Goal: Task Accomplishment & Management: Manage account settings

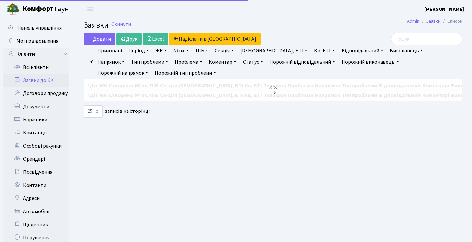
select select "25"
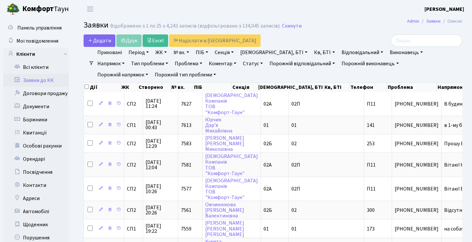
click at [39, 77] on link "Заявки до КК" at bounding box center [36, 80] width 66 height 13
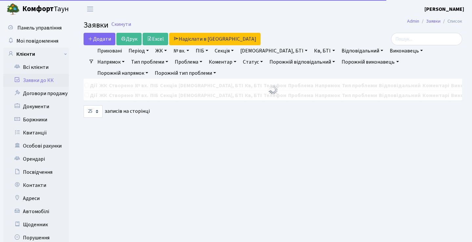
select select "25"
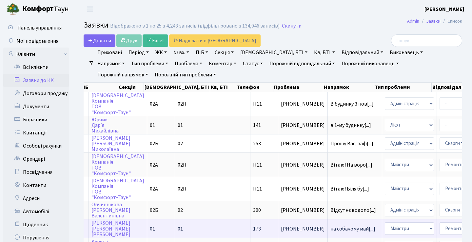
scroll to position [0, 125]
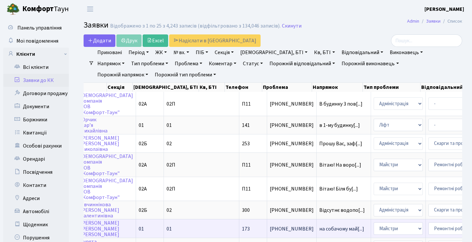
click at [317, 225] on td "на собачому май[...]" at bounding box center [344, 228] width 54 height 18
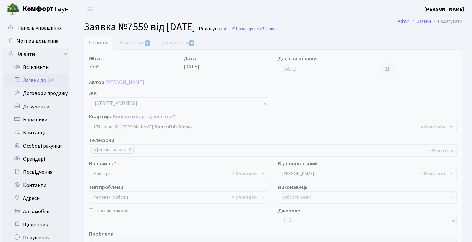
select select "20098"
select select "62"
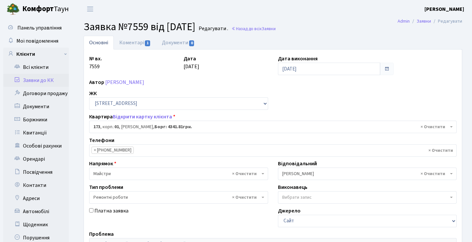
click at [55, 80] on link "Заявки до КК" at bounding box center [36, 80] width 66 height 13
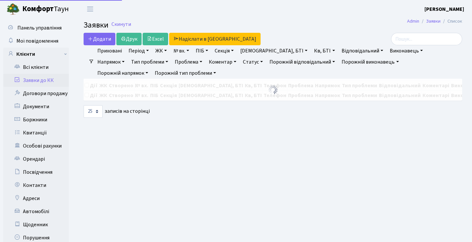
select select "25"
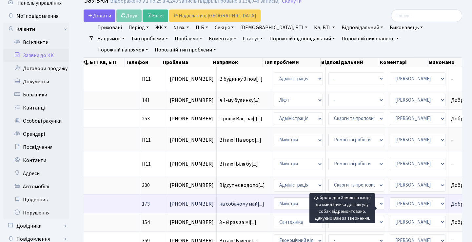
click at [451, 208] on span "Доброго дня Зам[...]" at bounding box center [474, 203] width 46 height 7
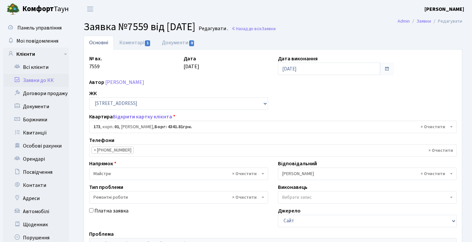
select select "20098"
select select "62"
click at [146, 46] on link "Коментарі 1" at bounding box center [135, 42] width 43 height 13
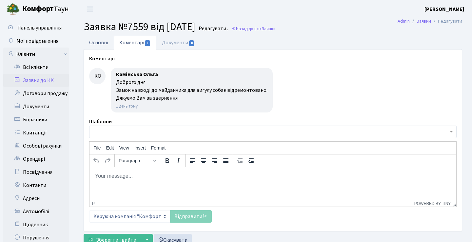
click at [102, 44] on link "Основні" at bounding box center [99, 42] width 30 height 13
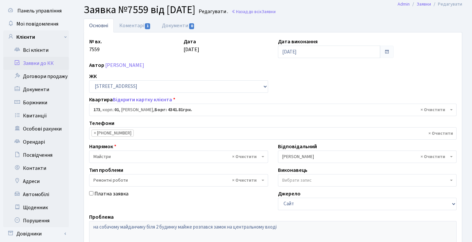
scroll to position [7, 0]
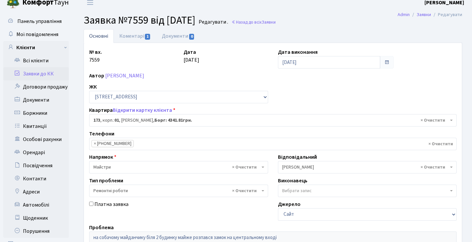
click at [50, 73] on link "Заявки до КК" at bounding box center [36, 73] width 66 height 13
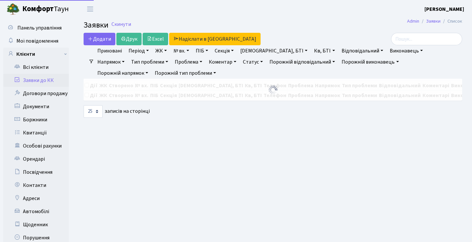
select select "25"
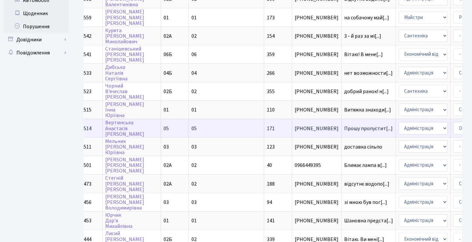
scroll to position [0, 110]
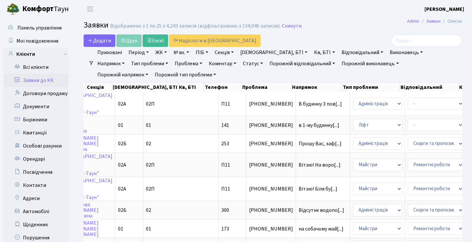
click at [329, 30] on h2 "Заявки Відображено з 1 по 25 з 4,243 записів (відфільтровано з 134,046 записів)…" at bounding box center [273, 26] width 379 height 11
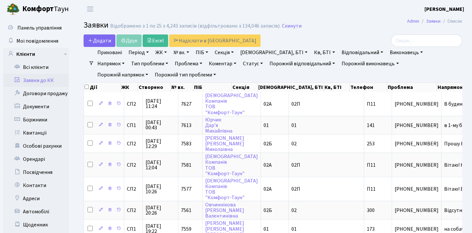
click at [58, 77] on link "Заявки до КК" at bounding box center [36, 80] width 66 height 13
select select "25"
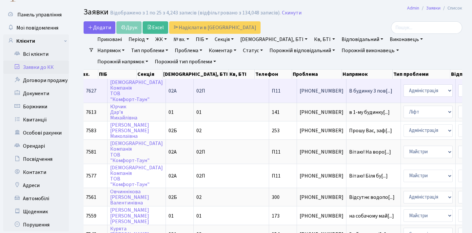
scroll to position [16, 0]
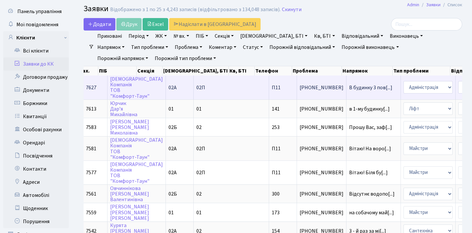
click at [204, 109] on td "01" at bounding box center [231, 108] width 75 height 18
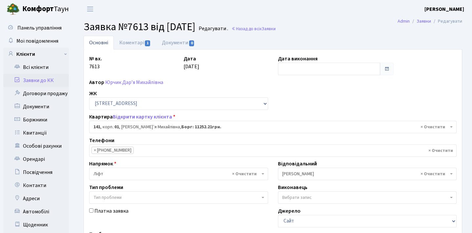
select select "20066"
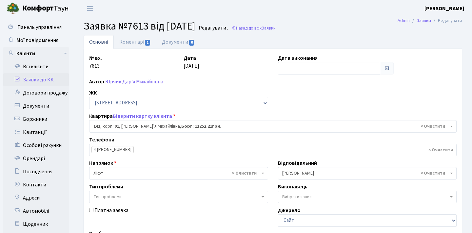
click at [51, 79] on link "Заявки до КК" at bounding box center [36, 79] width 66 height 13
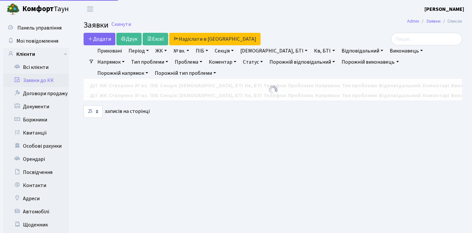
select select "25"
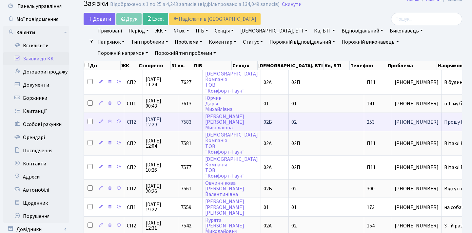
scroll to position [24, 0]
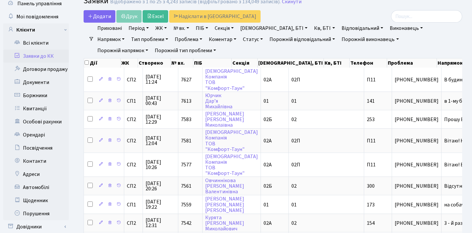
click at [240, 37] on link "Статус" at bounding box center [252, 39] width 25 height 11
click at [241, 78] on link "Не виконано" at bounding box center [267, 79] width 52 height 10
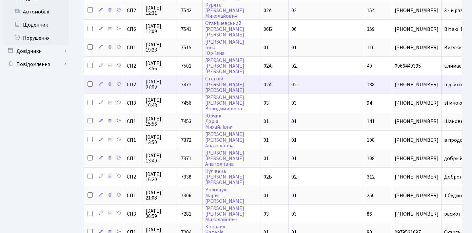
scroll to position [200, 0]
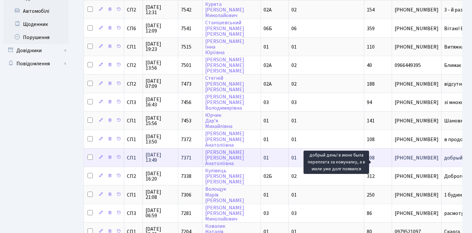
click at [444, 159] on span "добрый день! в[...]" at bounding box center [465, 157] width 43 height 7
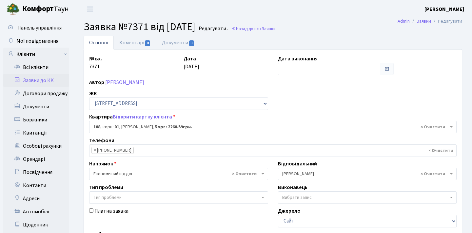
select select "20033"
click at [177, 38] on link "Документи 1" at bounding box center [178, 42] width 44 height 13
select select "25"
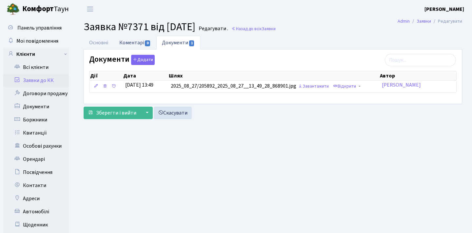
click at [116, 40] on link "Коментарі 0" at bounding box center [135, 42] width 43 height 13
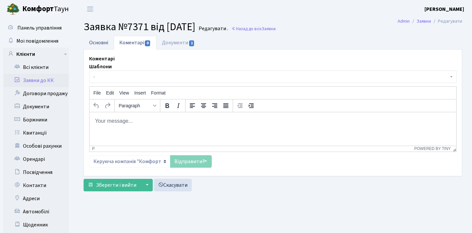
click at [103, 41] on link "Основні" at bounding box center [99, 42] width 30 height 13
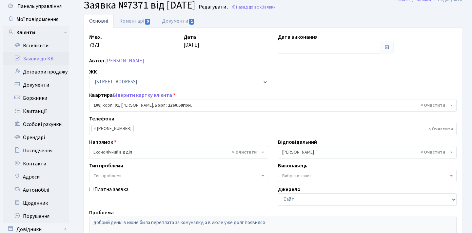
scroll to position [26, 0]
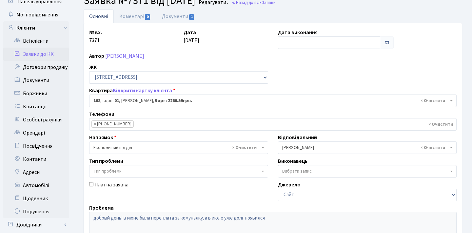
click at [45, 56] on link "Заявки до КК" at bounding box center [36, 54] width 66 height 13
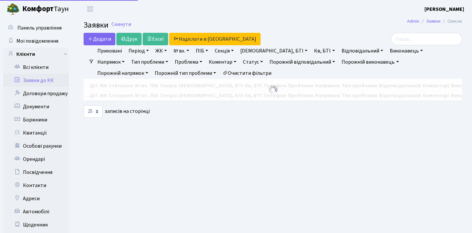
select select "25"
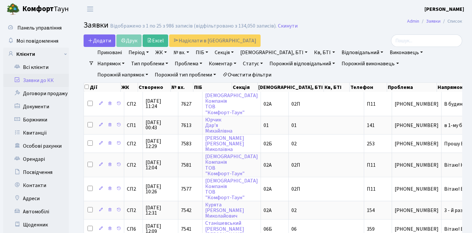
click at [147, 52] on link "Період" at bounding box center [139, 52] width 26 height 11
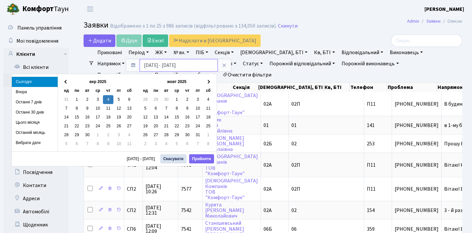
drag, startPoint x: 166, startPoint y: 65, endPoint x: 141, endPoint y: 64, distance: 24.9
click at [140, 65] on input "[DATE] - [DATE]" at bounding box center [179, 65] width 78 height 12
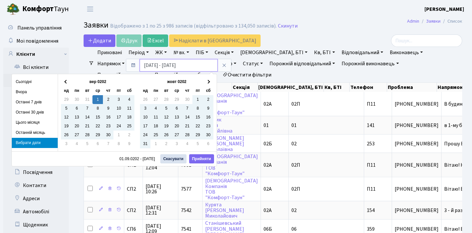
type input "[DATE] - [DATE]"
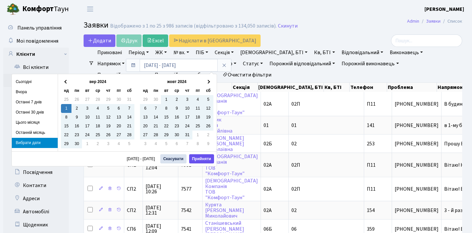
click at [203, 157] on button "Прийняти" at bounding box center [201, 158] width 25 height 9
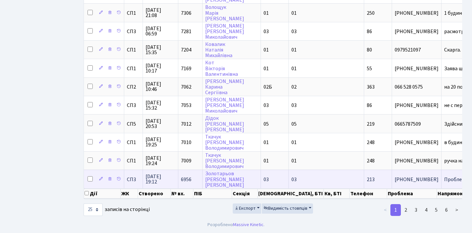
scroll to position [0, 9]
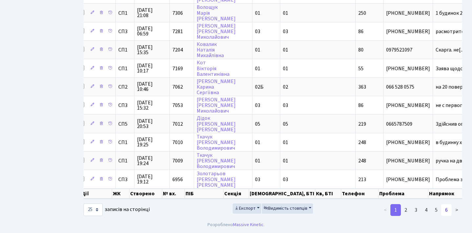
click at [452, 209] on link "6" at bounding box center [446, 210] width 10 height 12
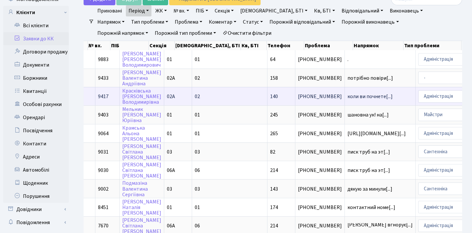
scroll to position [0, 71]
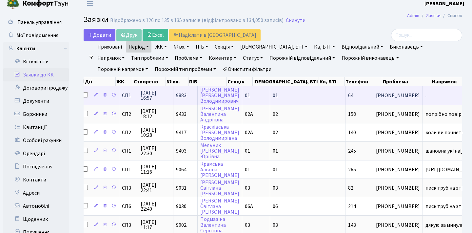
click at [426, 98] on span "." at bounding box center [458, 95] width 65 height 5
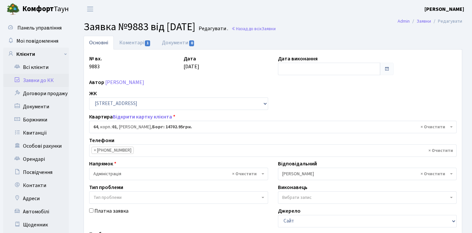
select select "19989"
click at [137, 47] on link "Коментарі 1" at bounding box center [135, 42] width 43 height 13
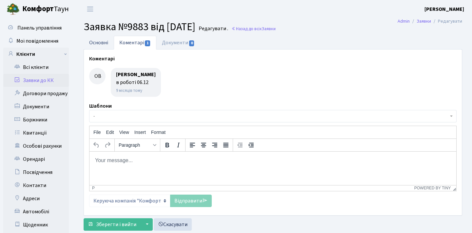
click at [106, 41] on link "Основні" at bounding box center [99, 42] width 30 height 13
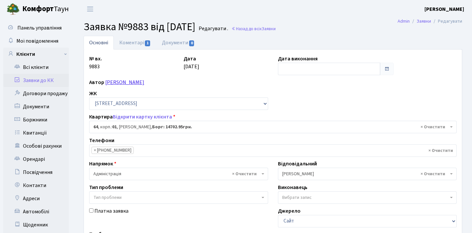
click at [140, 81] on link "[PERSON_NAME]" at bounding box center [124, 82] width 39 height 7
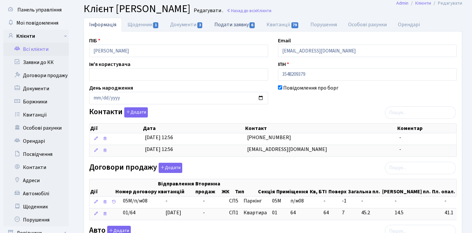
scroll to position [10, 0]
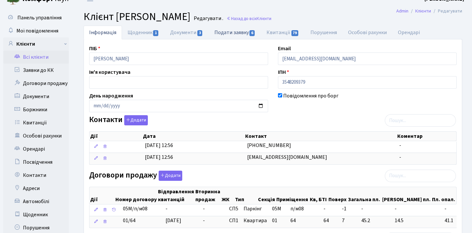
click at [234, 28] on link "Подати заявку 6" at bounding box center [235, 32] width 52 height 13
select select "25"
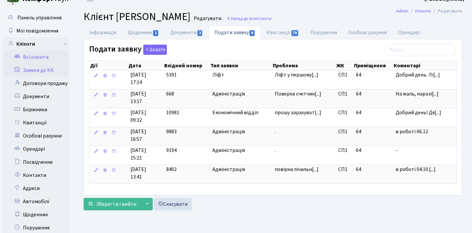
click at [47, 71] on link "Заявки до КК" at bounding box center [36, 70] width 66 height 13
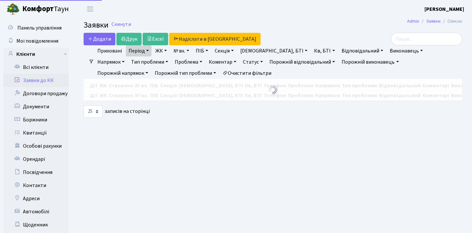
select select "25"
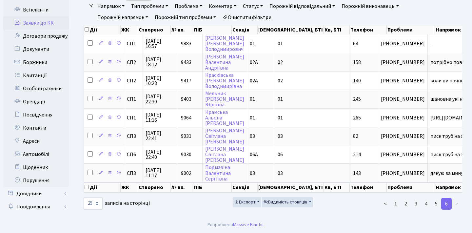
scroll to position [60, 0]
click at [436, 210] on link "5" at bounding box center [436, 204] width 10 height 12
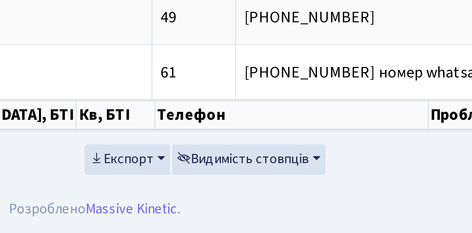
scroll to position [374, 0]
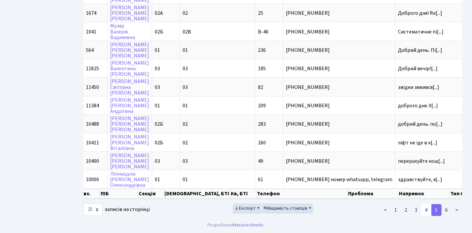
click at [428, 213] on link "4" at bounding box center [426, 210] width 10 height 12
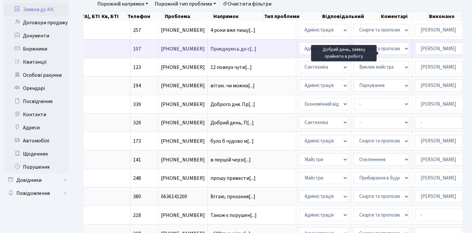
scroll to position [0, 106]
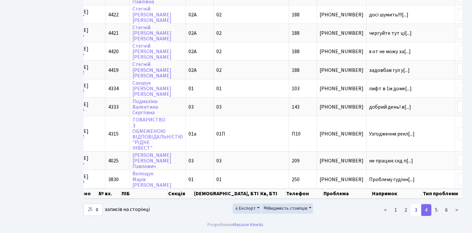
click at [417, 208] on link "3" at bounding box center [416, 210] width 10 height 12
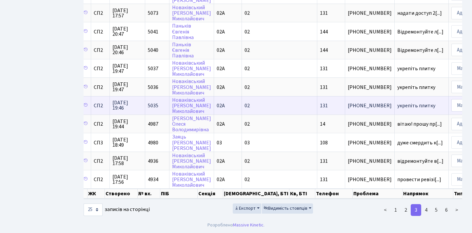
scroll to position [374, 0]
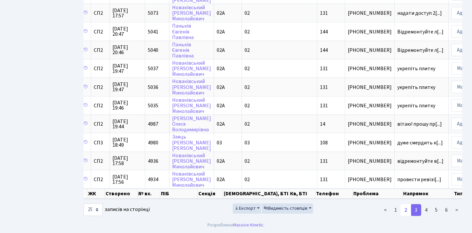
click at [405, 212] on link "2" at bounding box center [406, 210] width 10 height 12
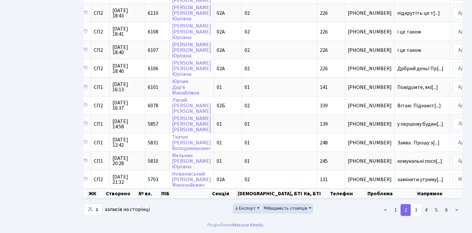
click at [415, 210] on link "3" at bounding box center [416, 210] width 10 height 12
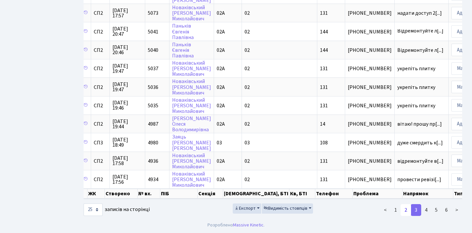
click at [403, 209] on link "2" at bounding box center [406, 210] width 10 height 12
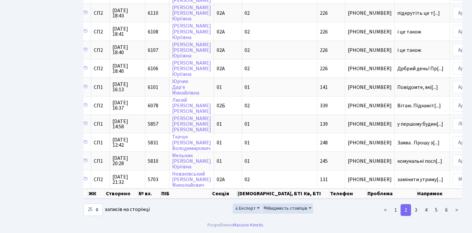
click at [212, 208] on div "Експорт Видимість стовпців" at bounding box center [273, 209] width 130 height 13
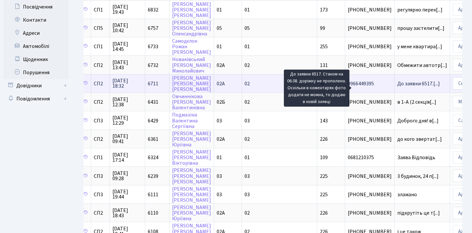
scroll to position [165, 0]
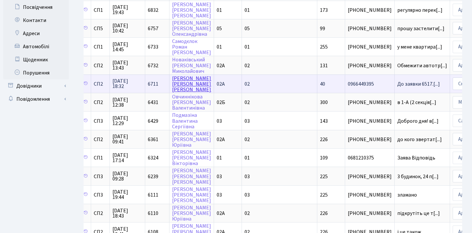
click at [185, 87] on link "Романюк Христина Петрівна" at bounding box center [191, 84] width 39 height 18
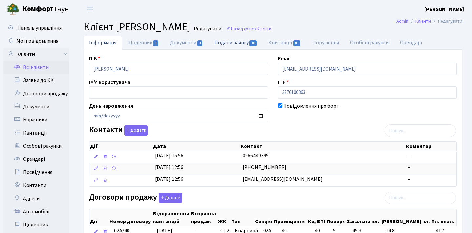
click at [225, 45] on link "Подати заявку 16" at bounding box center [236, 42] width 54 height 13
select select "25"
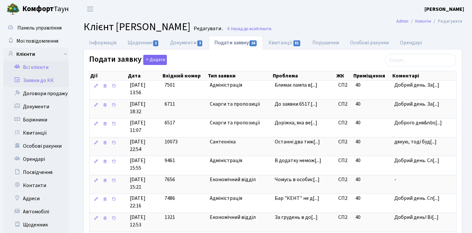
click at [48, 80] on link "Заявки до КК" at bounding box center [36, 80] width 66 height 13
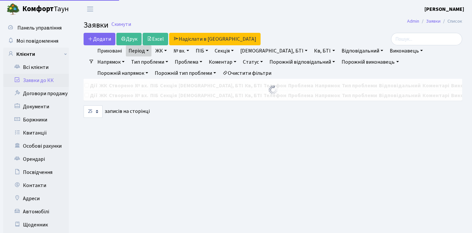
select select "25"
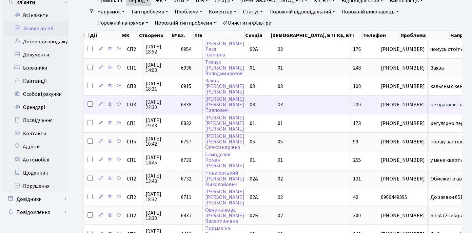
scroll to position [51, 0]
